Goal: Navigation & Orientation: Find specific page/section

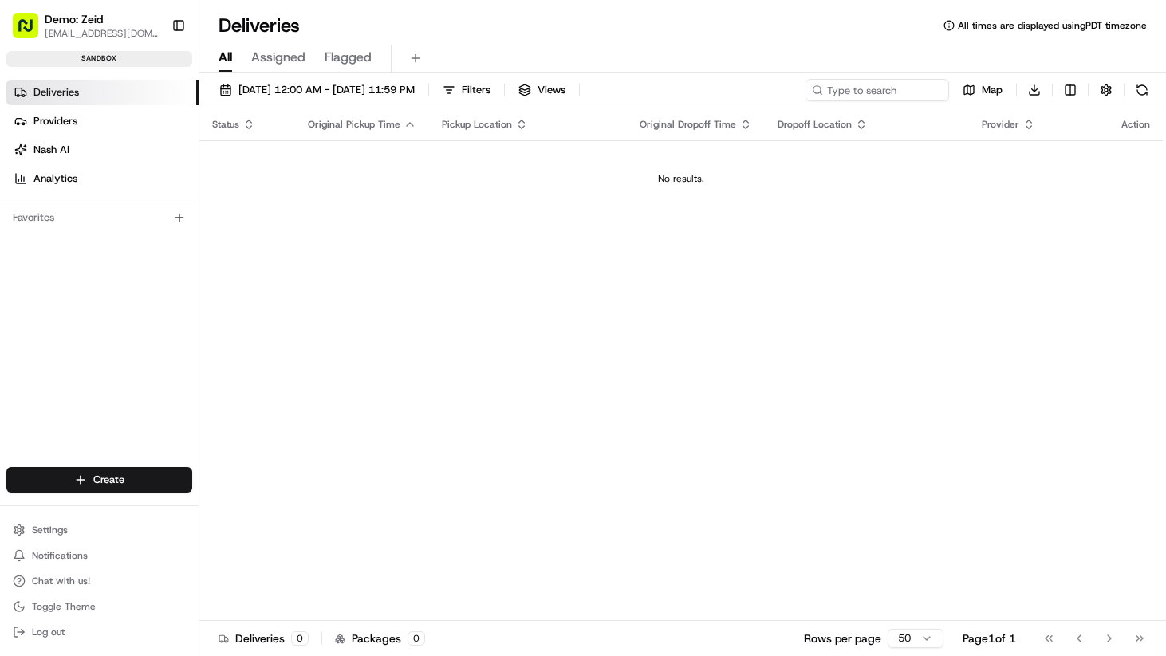
click at [474, 205] on td "No results." at bounding box center [680, 178] width 963 height 77
click at [558, 243] on div "Status Original Pickup Time Pickup Location Original Dropoff Time Dropoff Locat…" at bounding box center [680, 364] width 963 height 513
click at [97, 15] on span "Demo: Zeid" at bounding box center [74, 19] width 58 height 16
click at [84, 26] on span "Demo: Zeid" at bounding box center [74, 19] width 58 height 16
click at [82, 33] on span "zeid@usenash.com" at bounding box center [102, 33] width 114 height 13
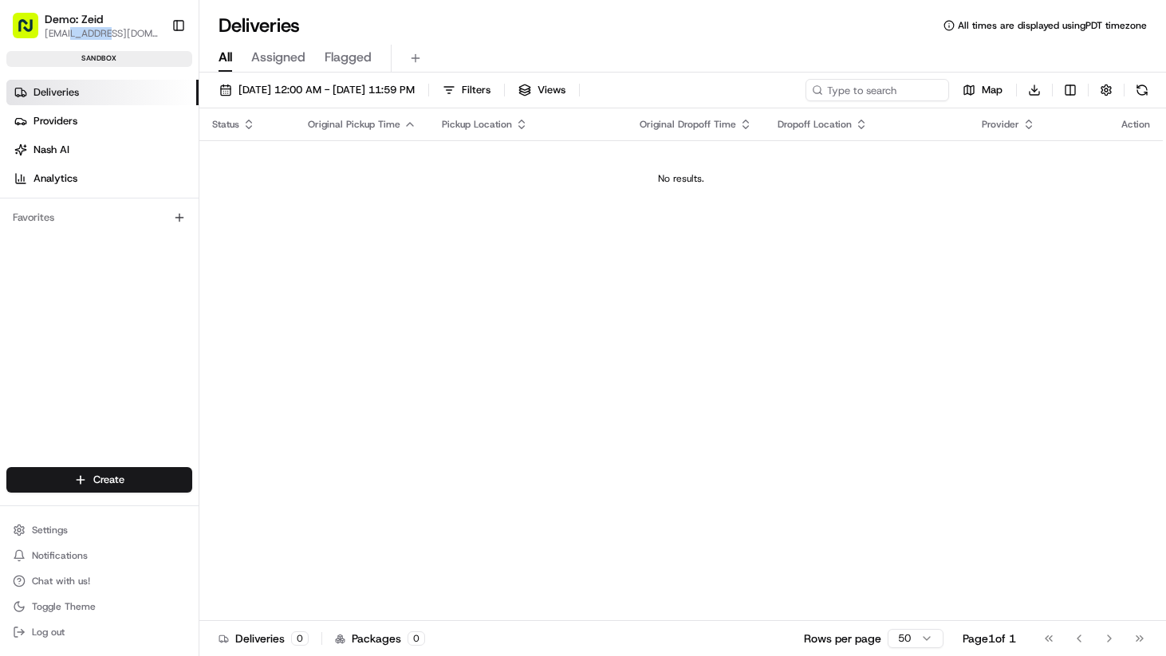
click at [82, 33] on span "zeid@usenash.com" at bounding box center [102, 33] width 114 height 13
click at [61, 130] on link "Providers" at bounding box center [102, 121] width 192 height 26
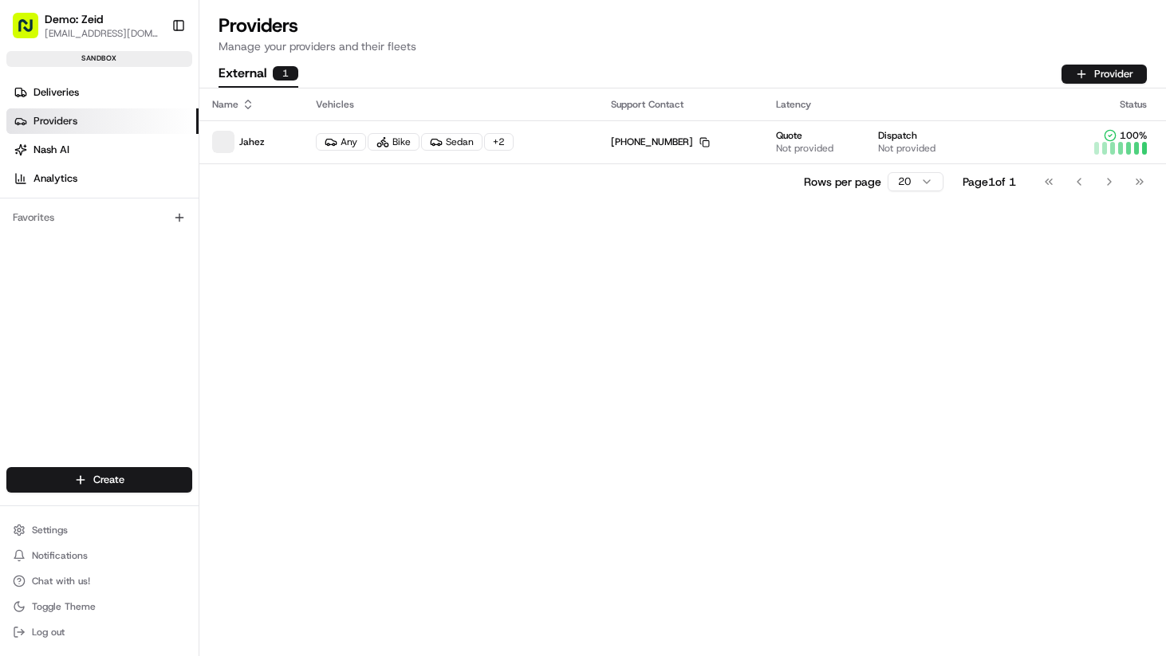
click at [276, 166] on div "Rows per page 20 Page 1 of 1 Go to first page Go to previous page Go to next pa…" at bounding box center [682, 182] width 967 height 36
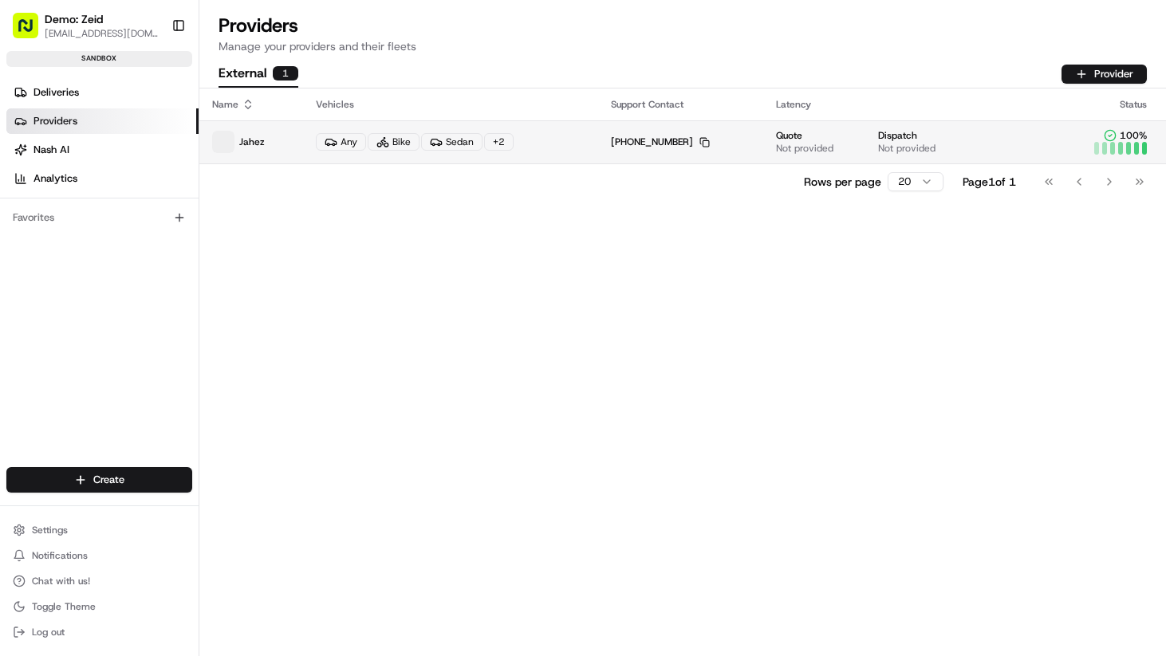
click at [278, 145] on p "Jahez" at bounding box center [251, 142] width 78 height 22
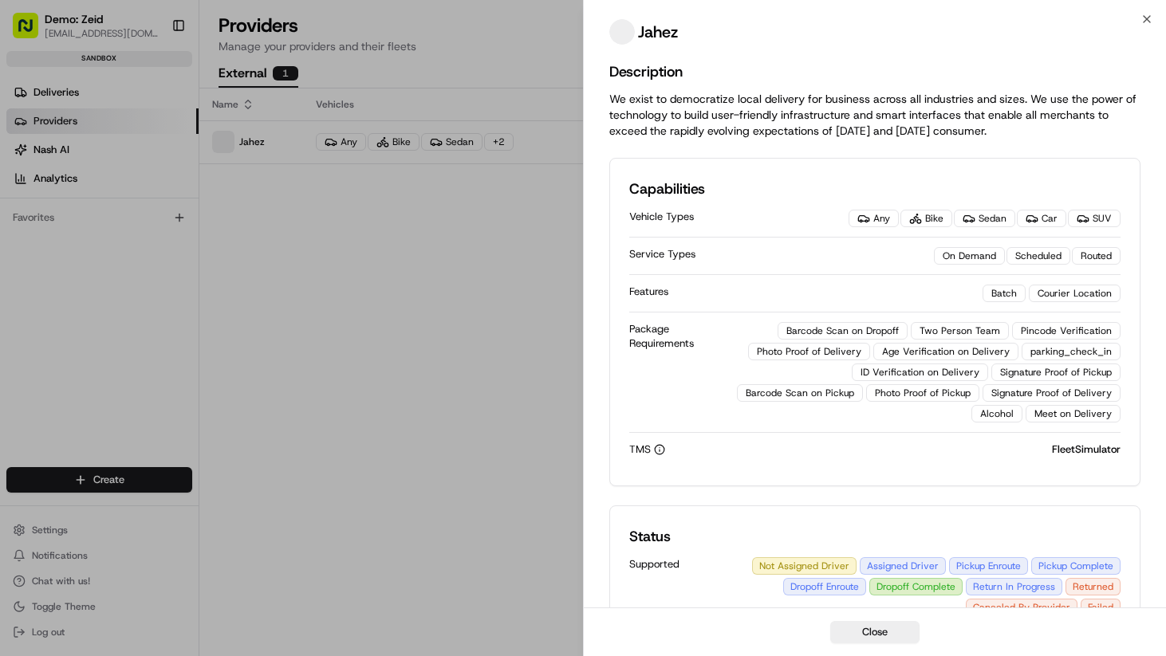
drag, startPoint x: 804, startPoint y: 208, endPoint x: 852, endPoint y: 197, distance: 49.1
click at [809, 206] on div "Vehicle Types Any Bike Sedan Car SUV" at bounding box center [874, 218] width 491 height 37
click at [908, 200] on div "Vehicle Types Any Bike Sedan Car SUV" at bounding box center [874, 218] width 491 height 37
click at [879, 215] on div "Any" at bounding box center [874, 219] width 50 height 18
drag, startPoint x: 882, startPoint y: 217, endPoint x: 926, endPoint y: 221, distance: 44.0
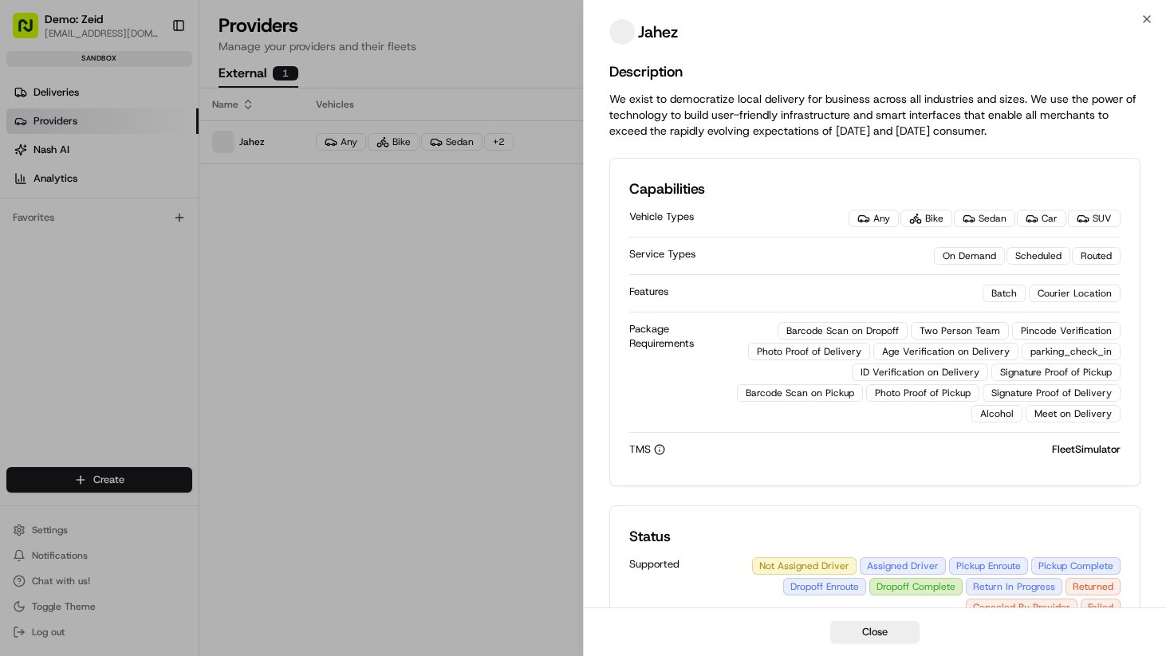
click at [882, 217] on div "Any" at bounding box center [874, 219] width 50 height 18
drag, startPoint x: 926, startPoint y: 221, endPoint x: 893, endPoint y: 349, distance: 132.5
click at [921, 246] on div "Vehicle Types Any Bike Sedan Car SUV Service Types On Demand Scheduled Routed F…" at bounding box center [874, 333] width 491 height 266
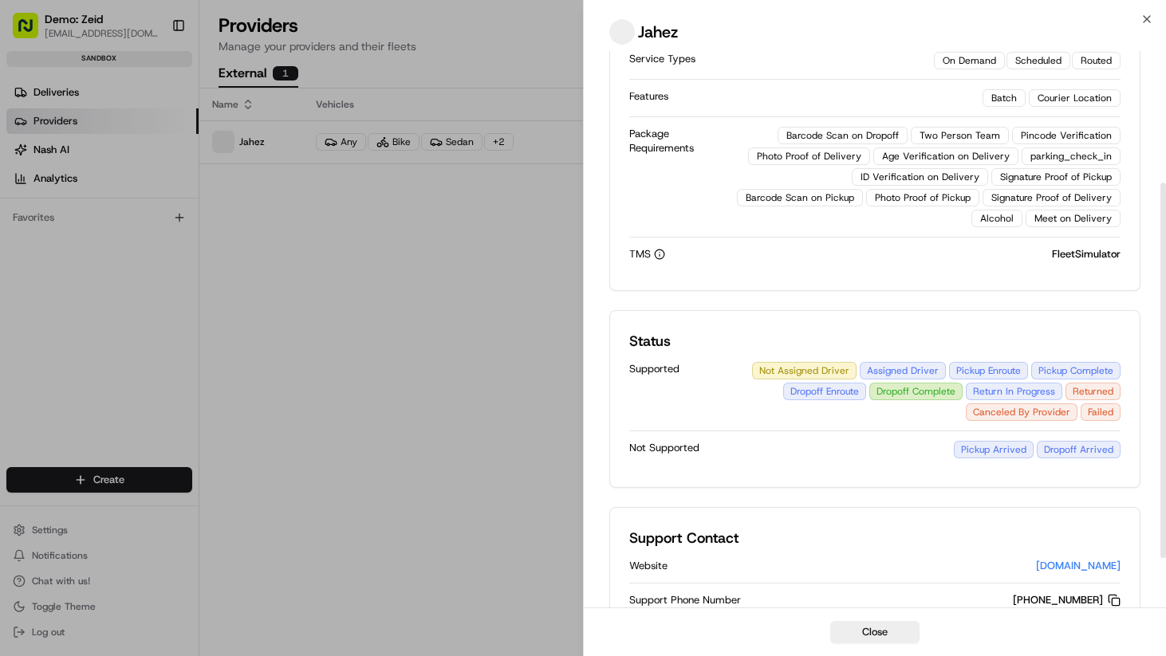
scroll to position [269, 0]
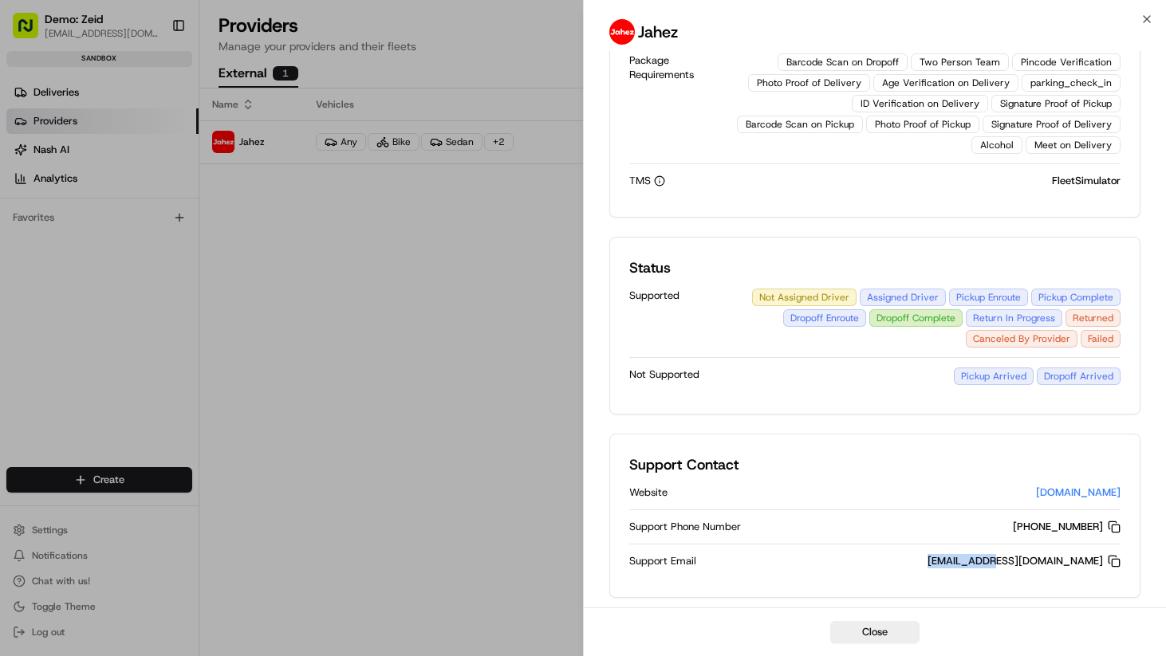
drag, startPoint x: 1039, startPoint y: 551, endPoint x: 1058, endPoint y: 560, distance: 21.1
click at [1058, 560] on div "Support Email Support@usenash.com Copy Support@usenash.com" at bounding box center [874, 561] width 491 height 33
click at [1058, 561] on div "Support@usenash.com Copy Support@usenash.com" at bounding box center [1024, 561] width 193 height 14
drag, startPoint x: 1058, startPoint y: 561, endPoint x: 994, endPoint y: 553, distance: 65.1
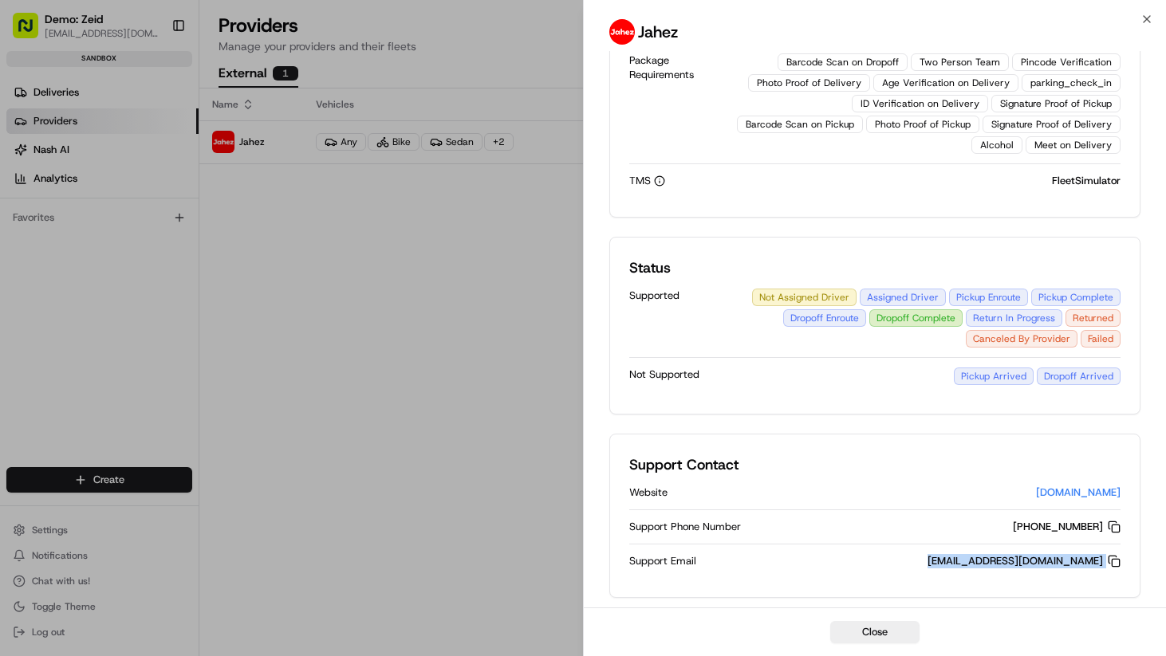
click at [1058, 561] on div "Support@usenash.com Copy Support@usenash.com" at bounding box center [1024, 561] width 193 height 14
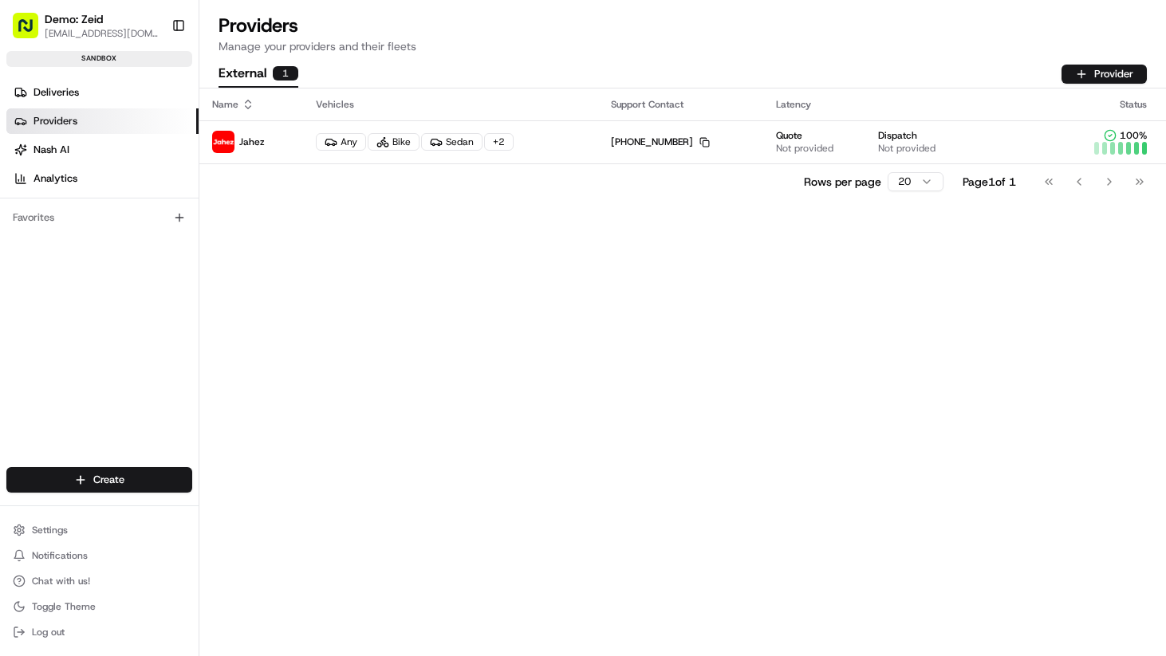
drag, startPoint x: 492, startPoint y: 239, endPoint x: 433, endPoint y: 221, distance: 61.8
click at [455, 231] on div "Name Vehicles Support Contact Latency Status Jahez Any Bike Sedan + 2 +1 234 56…" at bounding box center [682, 373] width 967 height 568
click at [643, 233] on div "Name Vehicles Support Contact Latency Status Jahez Any Bike Sedan + 2 +1 234 56…" at bounding box center [682, 373] width 967 height 568
click at [1102, 66] on button "Provider" at bounding box center [1104, 74] width 85 height 19
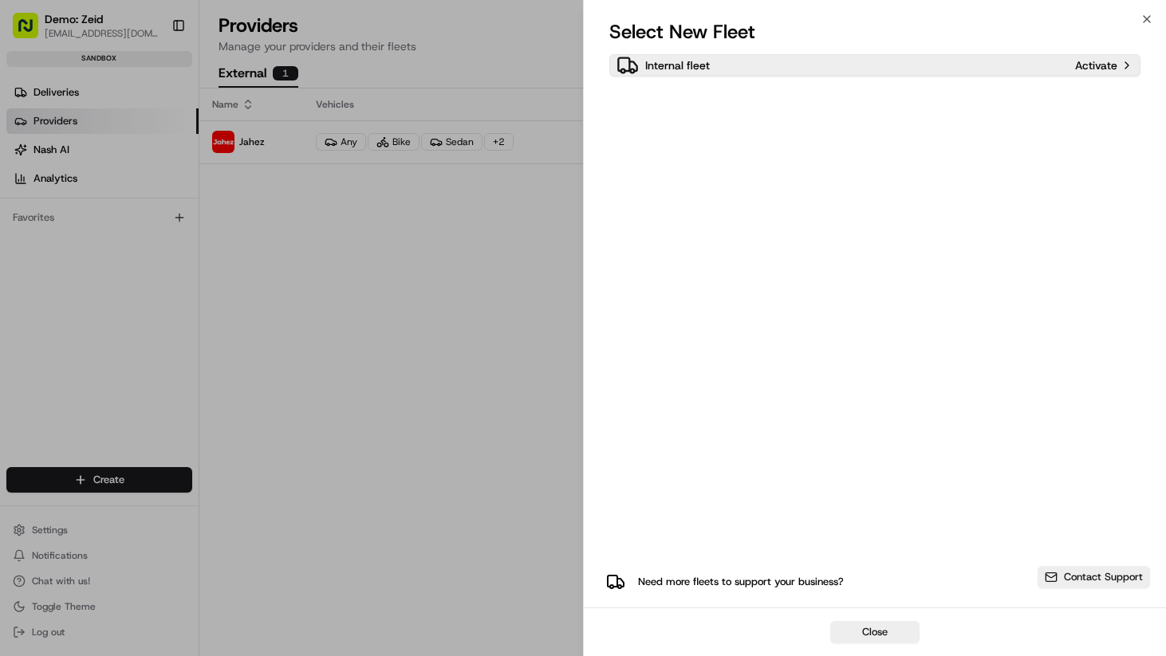
click at [730, 73] on div "Internal fleet" at bounding box center [843, 65] width 452 height 22
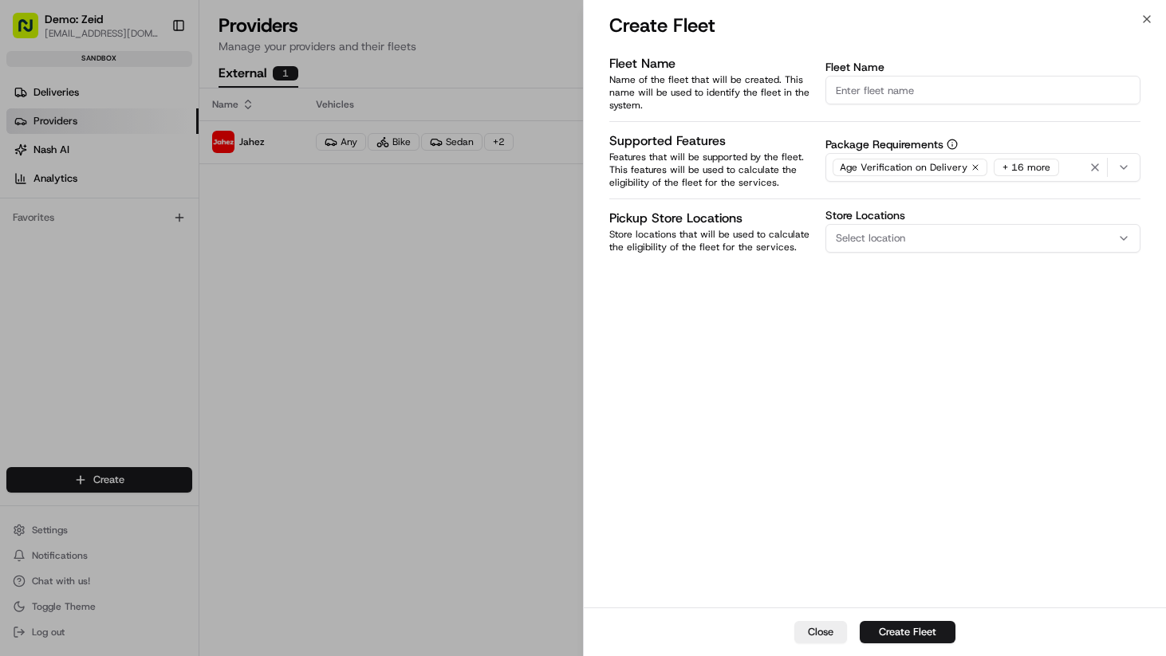
click at [897, 84] on input "Fleet Name" at bounding box center [982, 90] width 315 height 29
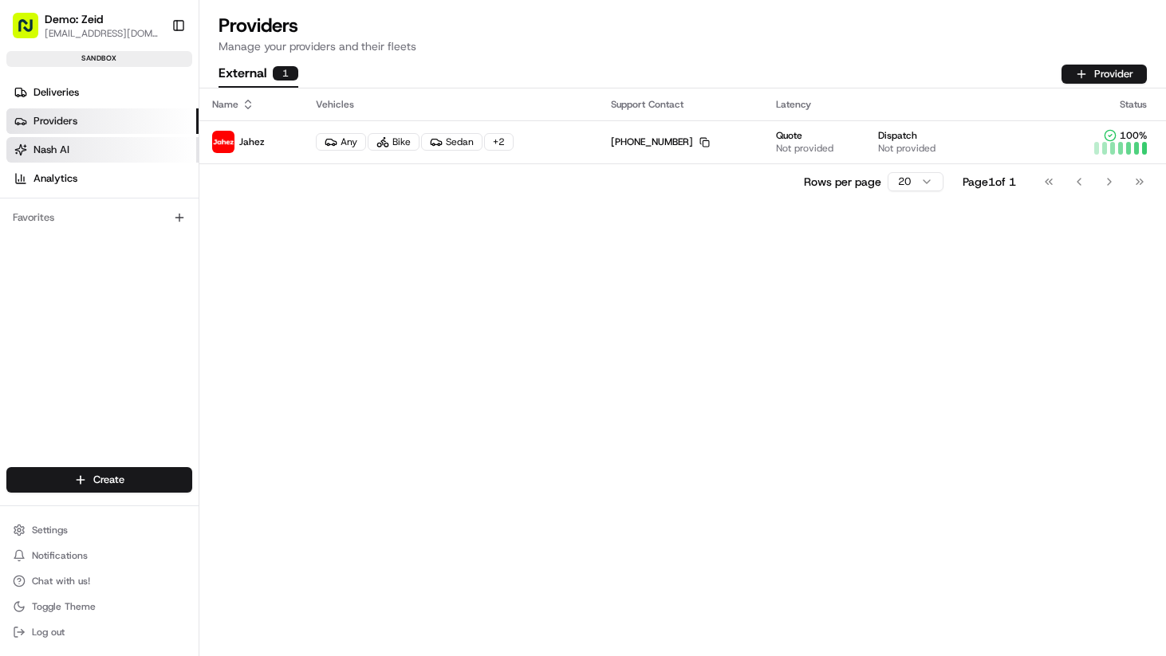
click at [65, 156] on link "Nash AI" at bounding box center [102, 150] width 192 height 26
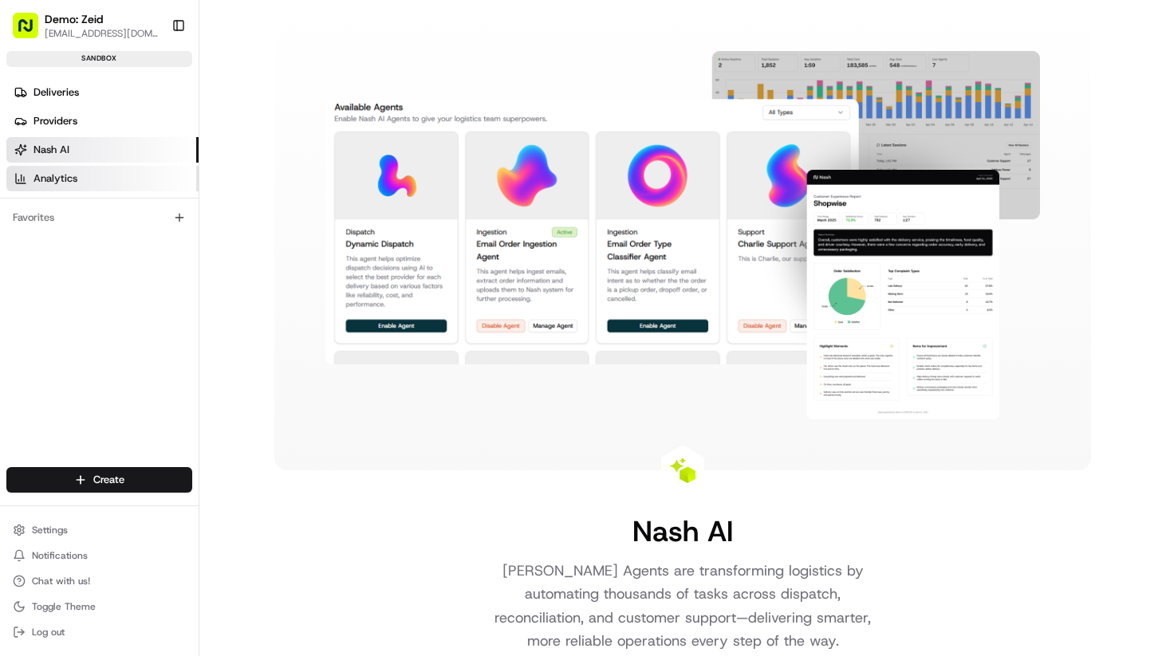
click at [61, 167] on link "Analytics" at bounding box center [102, 179] width 192 height 26
